Goal: Task Accomplishment & Management: Complete application form

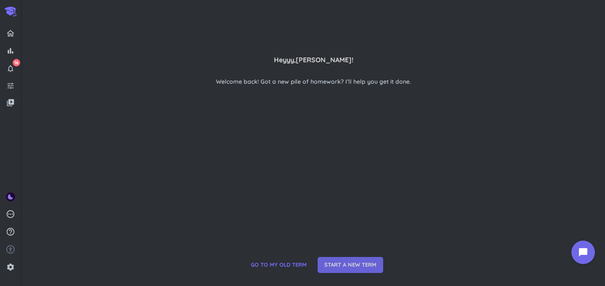
click at [341, 260] on span "START A NEW TERM" at bounding box center [350, 264] width 52 height 8
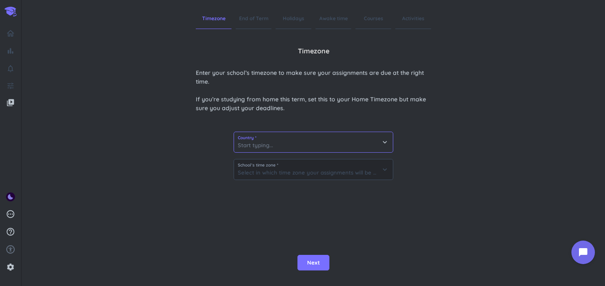
click at [281, 147] on input at bounding box center [313, 142] width 159 height 20
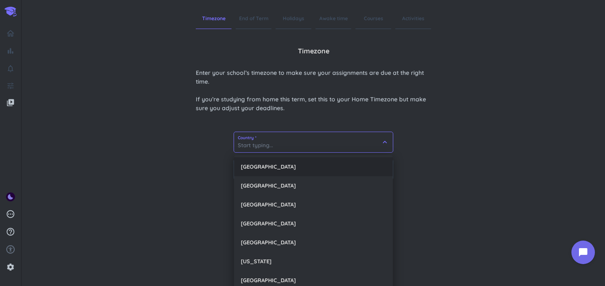
click at [270, 175] on div "[GEOGRAPHIC_DATA]" at bounding box center [313, 166] width 159 height 19
type input "[GEOGRAPHIC_DATA]"
